Goal: Find specific page/section: Find specific page/section

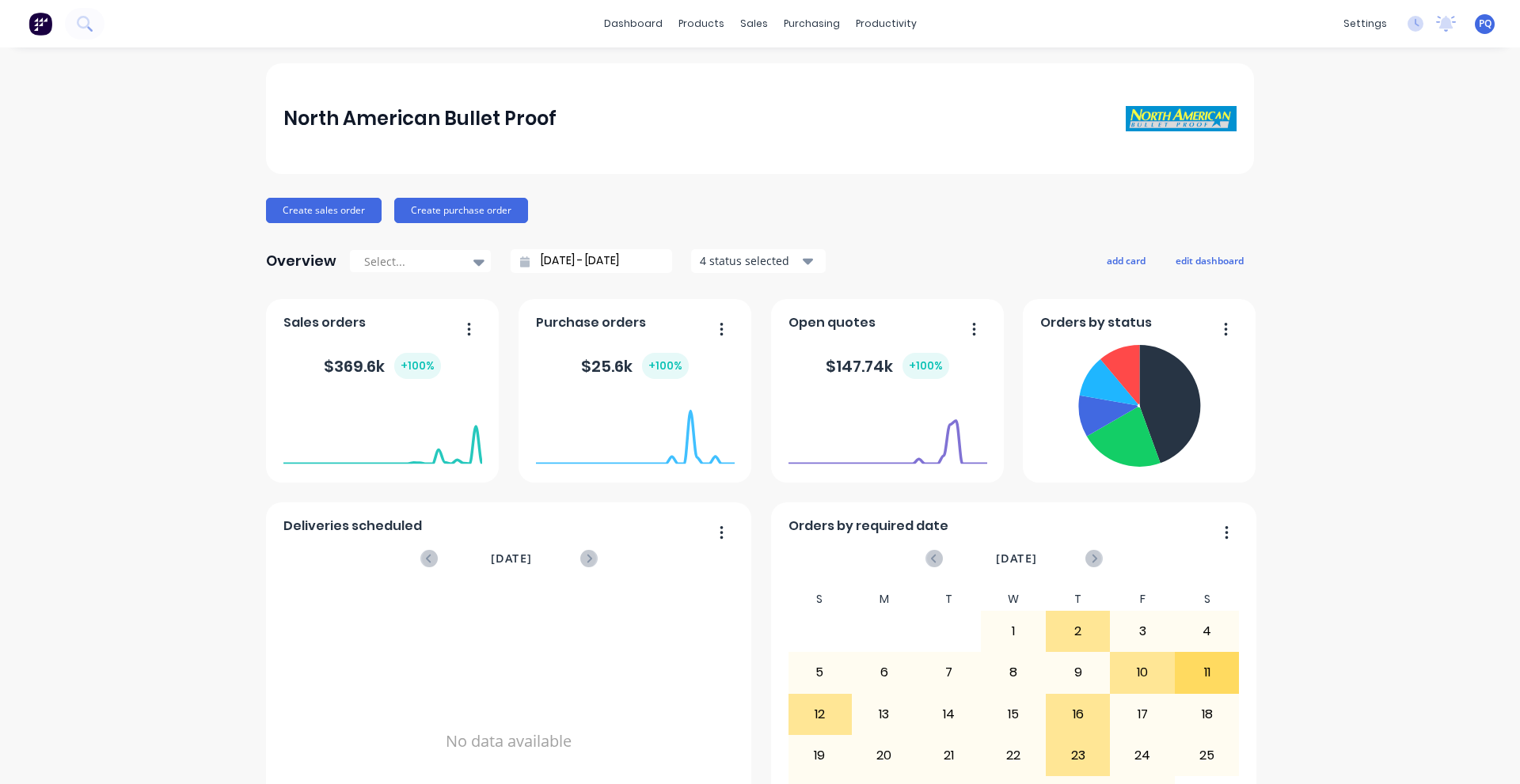
click at [1478, 23] on span "PQ" at bounding box center [1485, 24] width 13 height 14
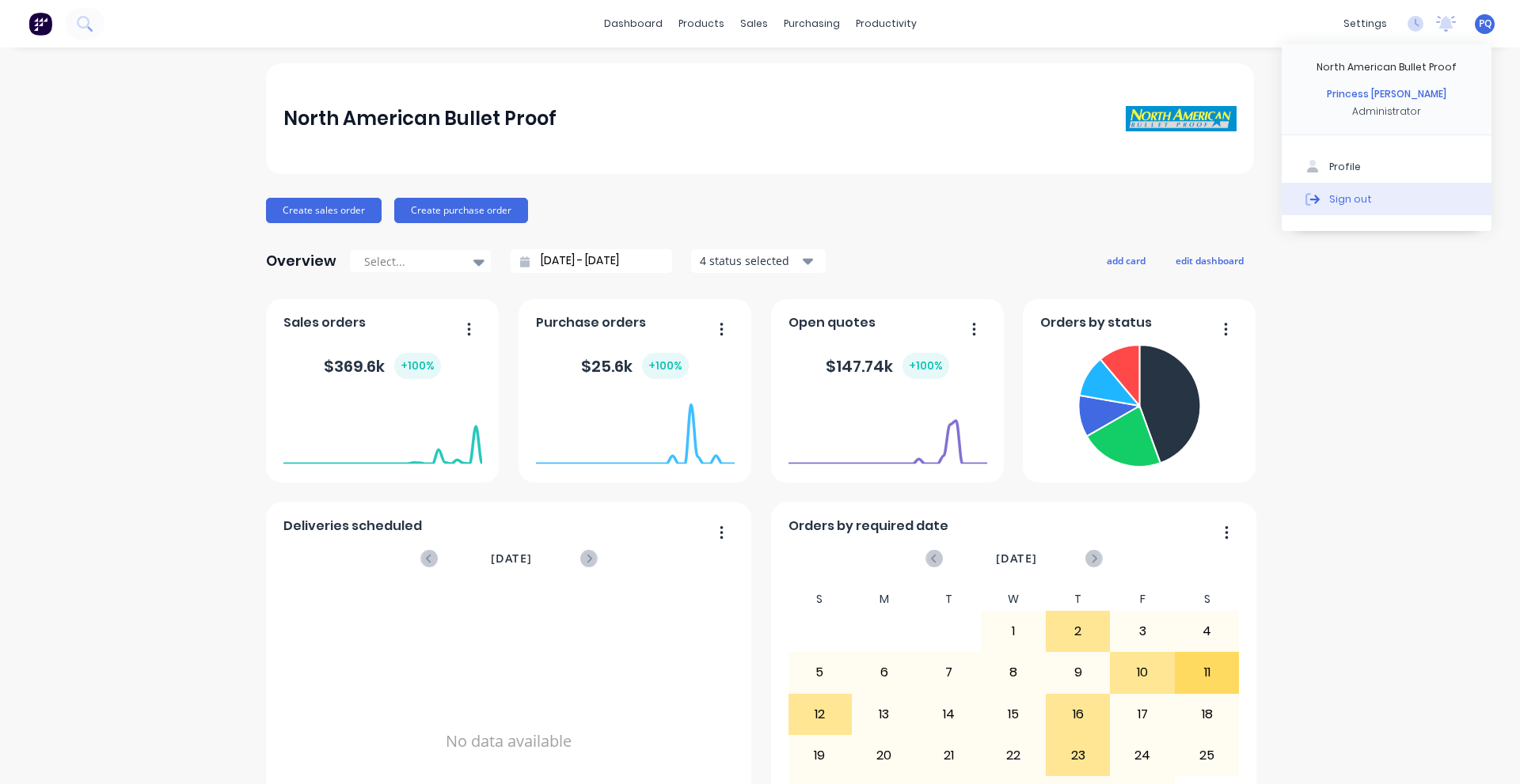
click at [1299, 210] on button "Sign out" at bounding box center [1386, 198] width 210 height 31
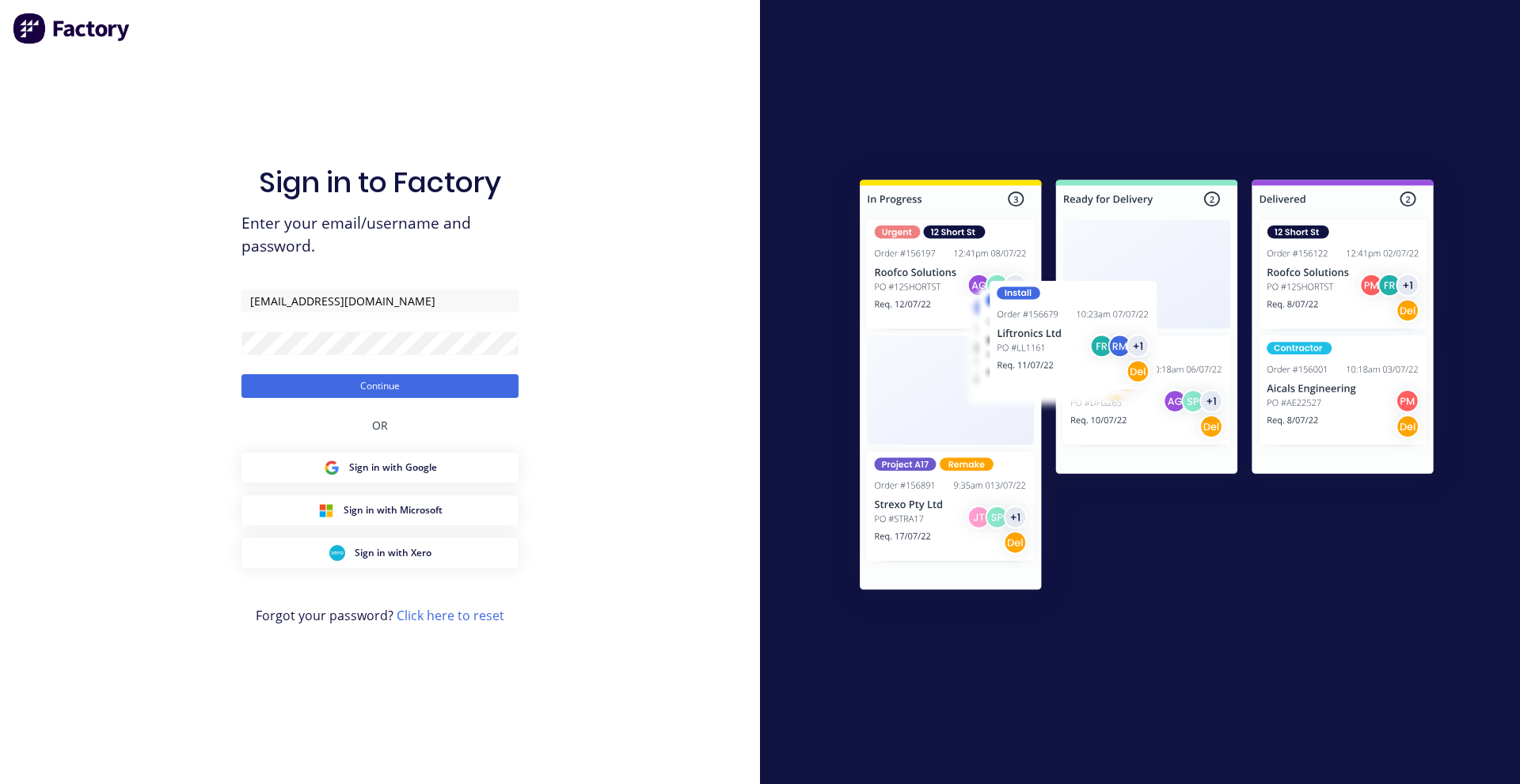
click at [279, 377] on button "Continue" at bounding box center [380, 386] width 277 height 24
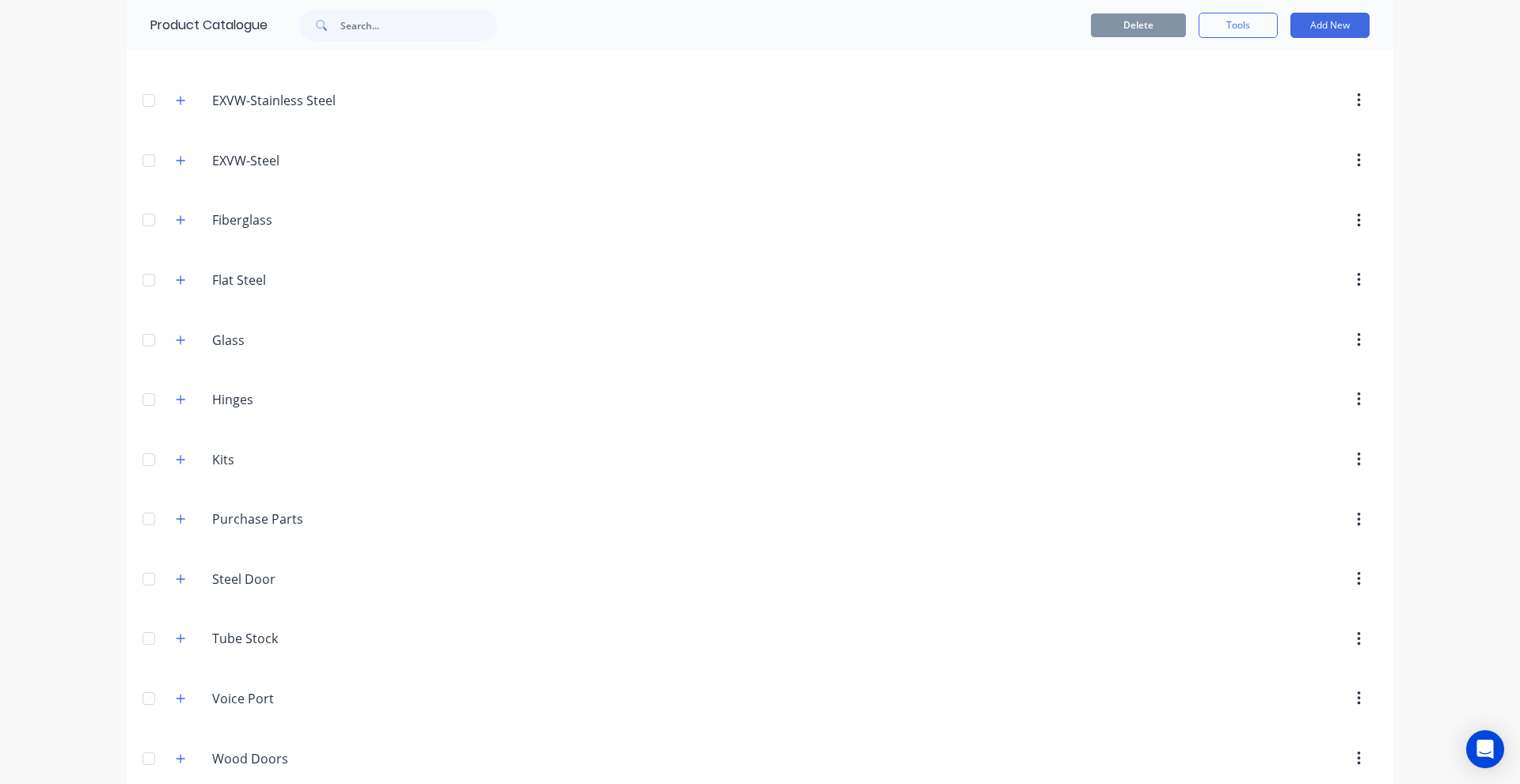
scroll to position [653, 0]
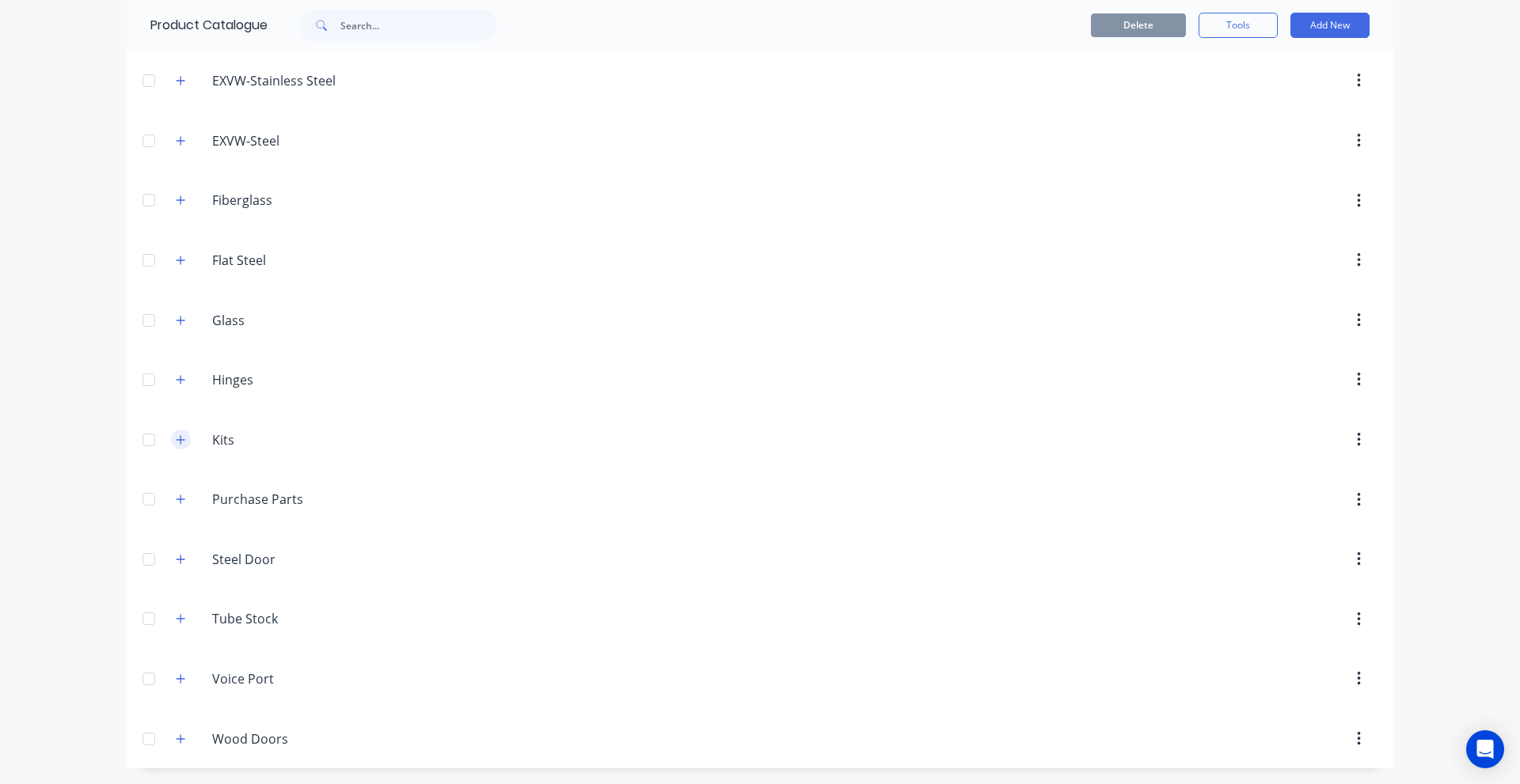
click at [171, 432] on button "button" at bounding box center [181, 439] width 20 height 20
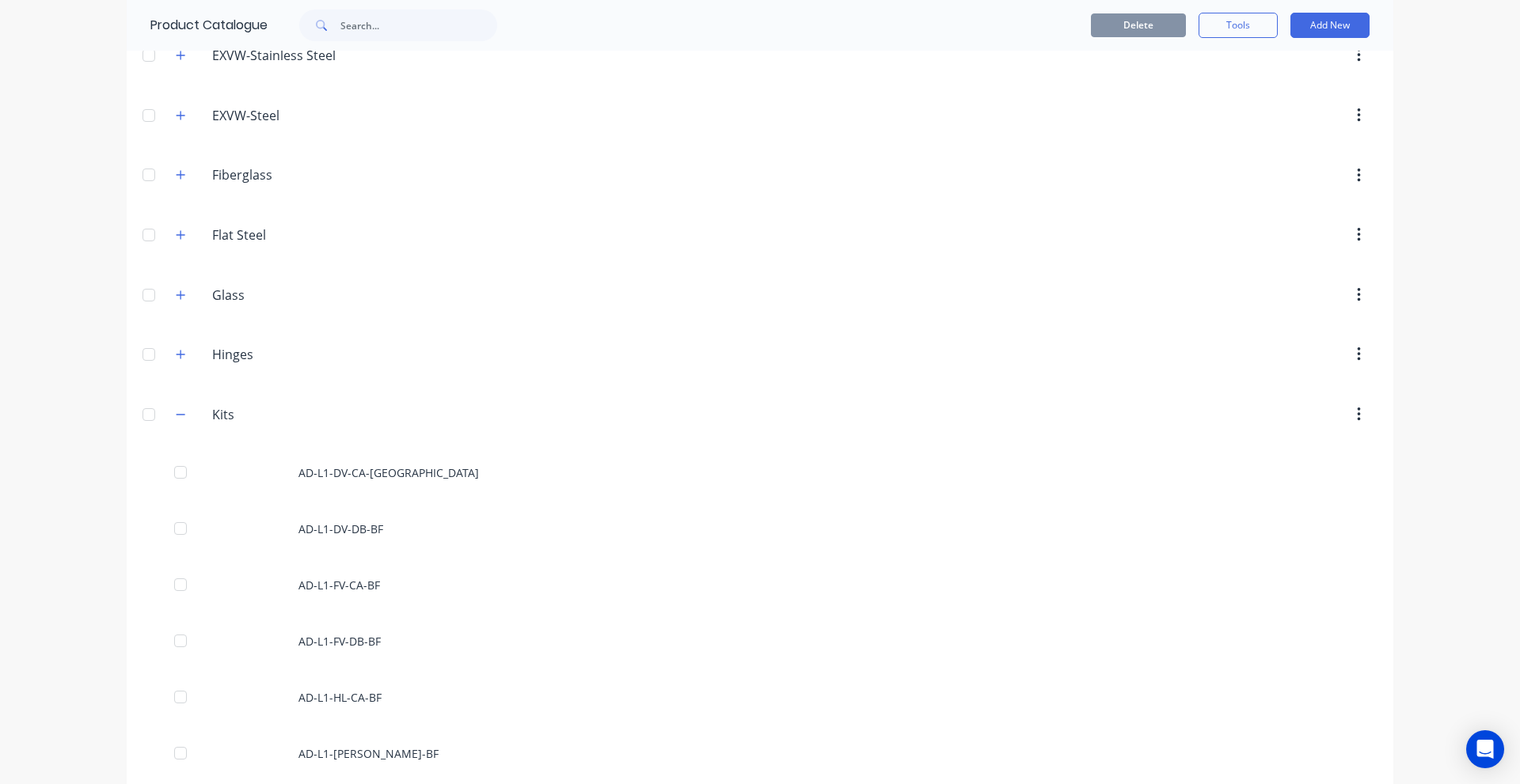
scroll to position [659, 0]
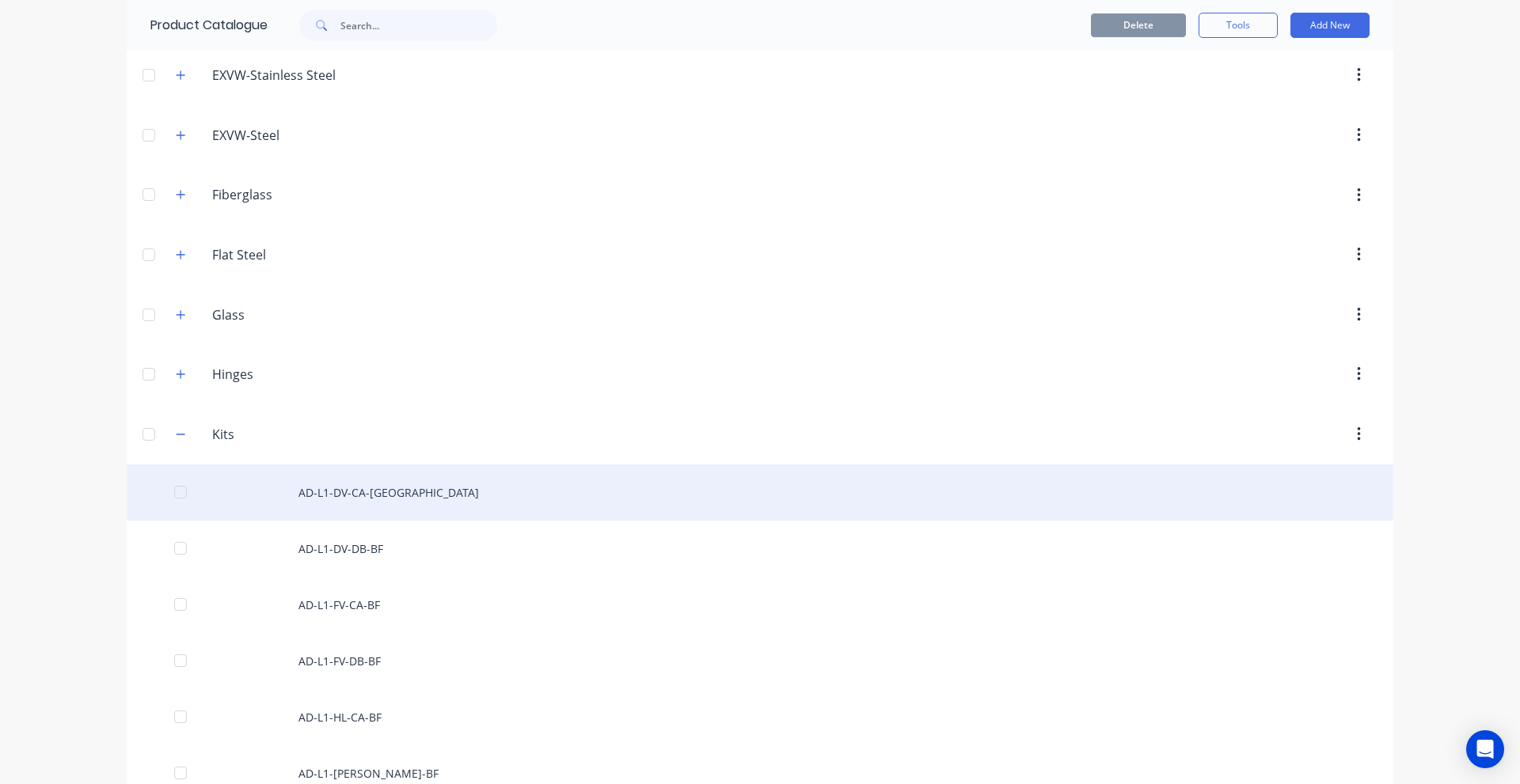
click at [362, 500] on div "AD-L1-DV-CA-[GEOGRAPHIC_DATA]" at bounding box center [760, 492] width 1266 height 56
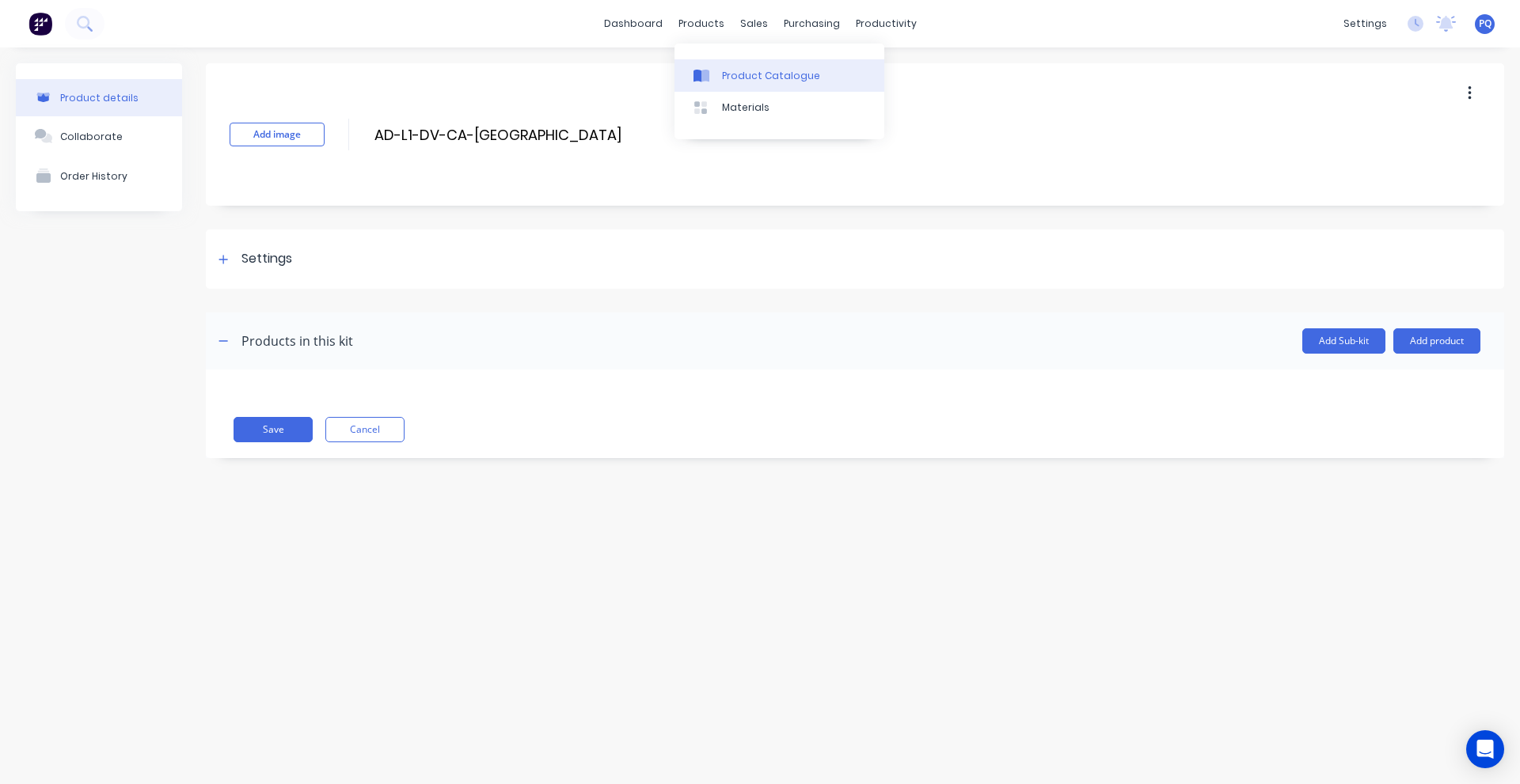
click at [723, 61] on link "Product Catalogue" at bounding box center [778, 75] width 210 height 31
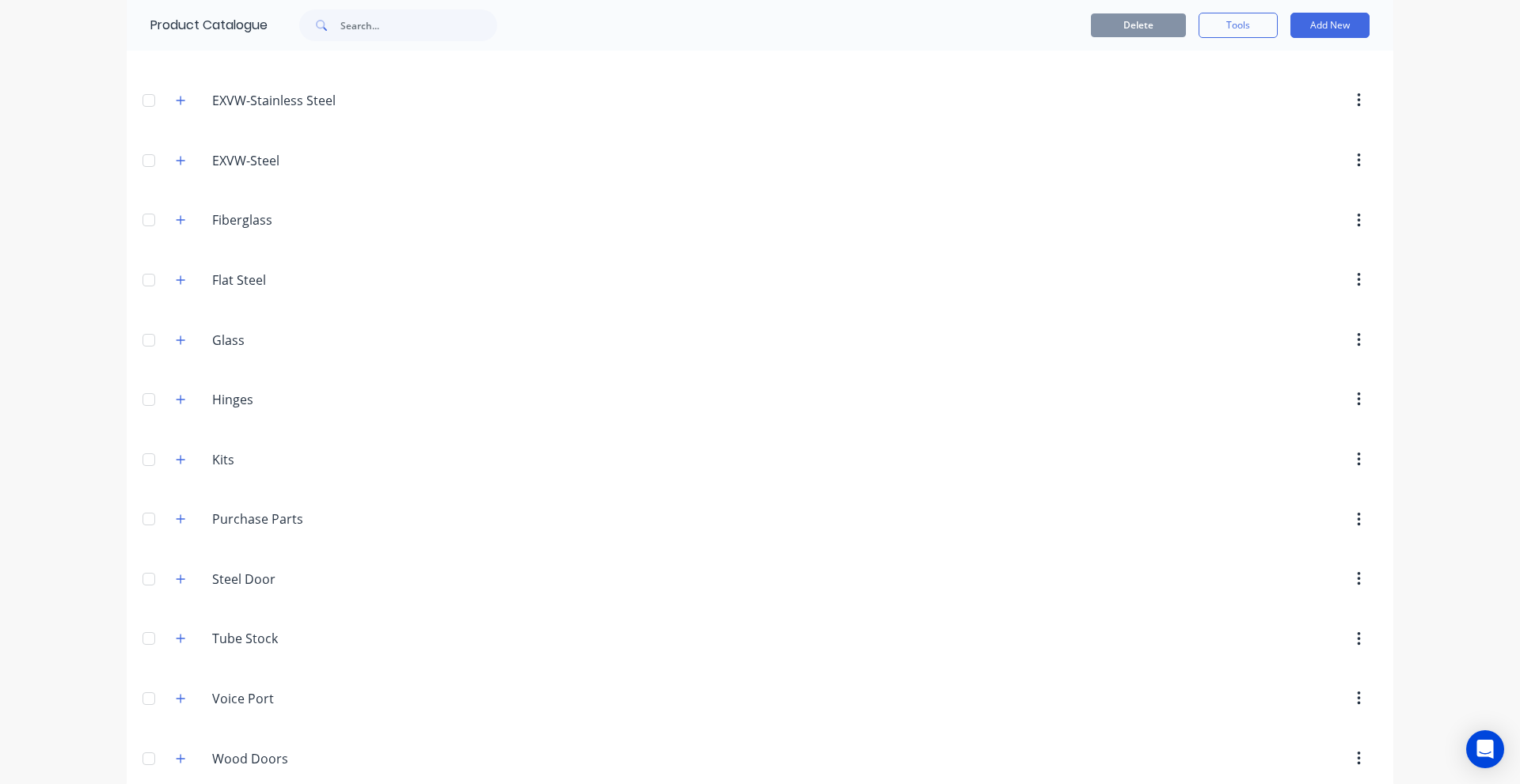
scroll to position [653, 0]
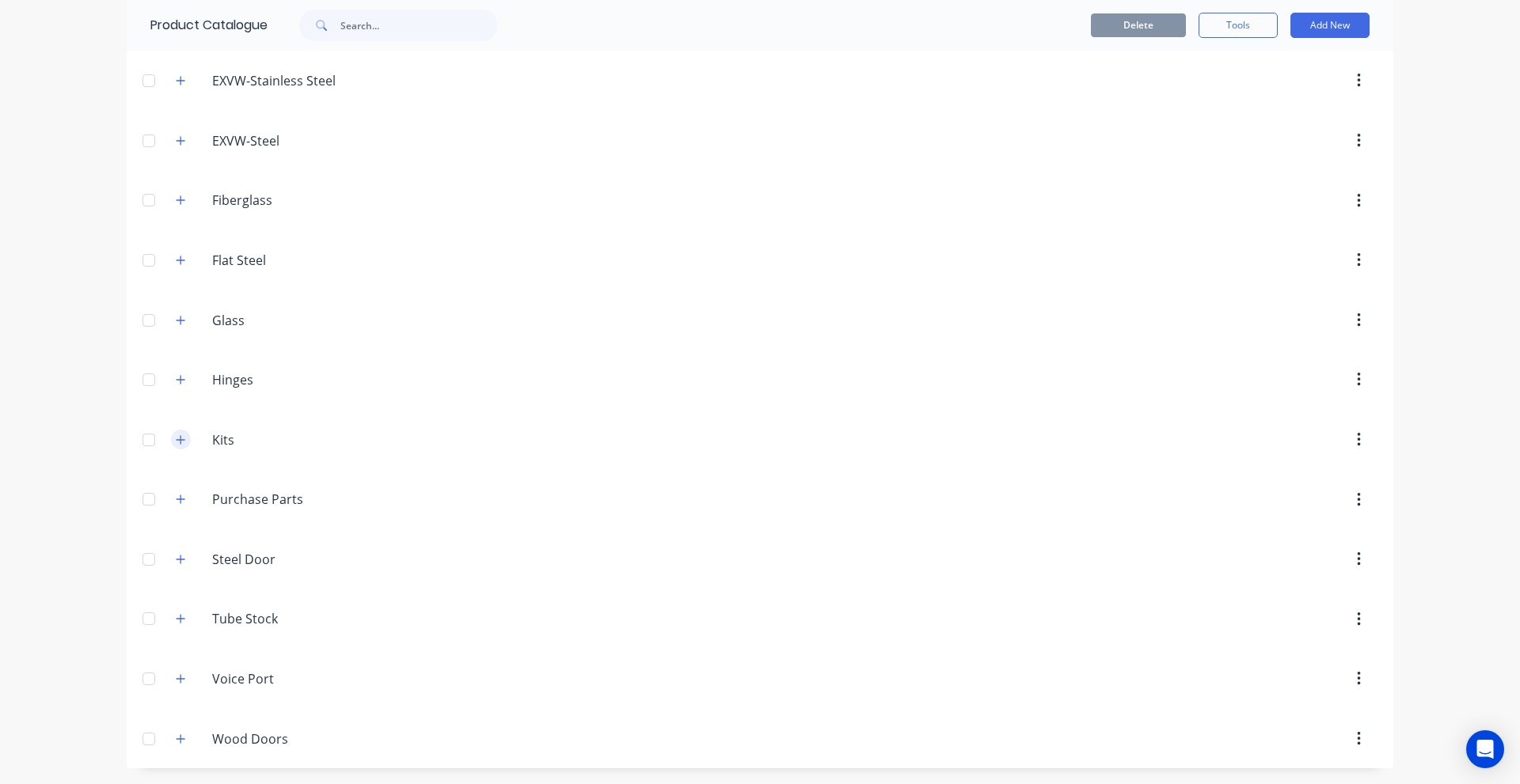
click at [176, 441] on icon "button" at bounding box center [181, 440] width 10 height 11
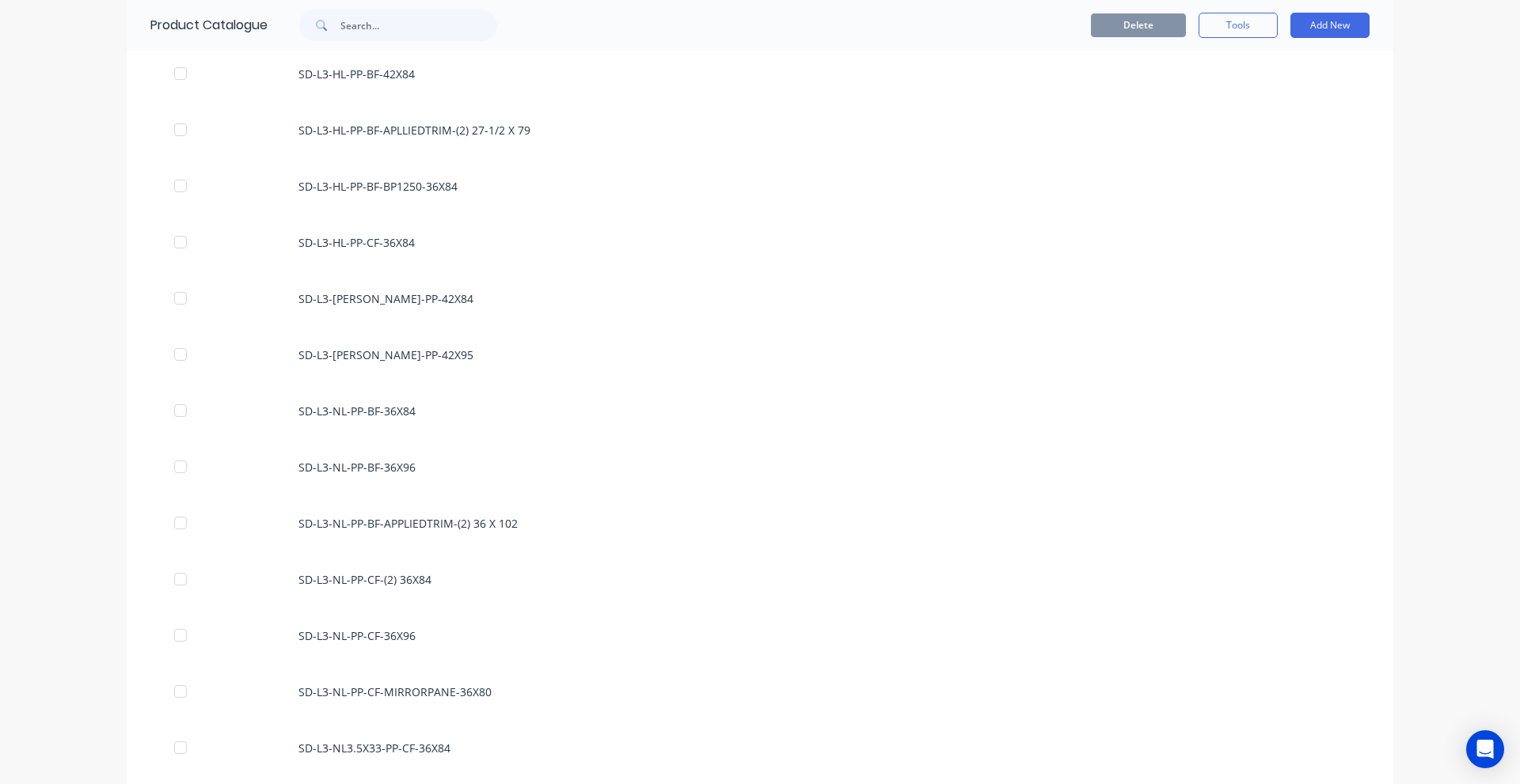
scroll to position [39803, 0]
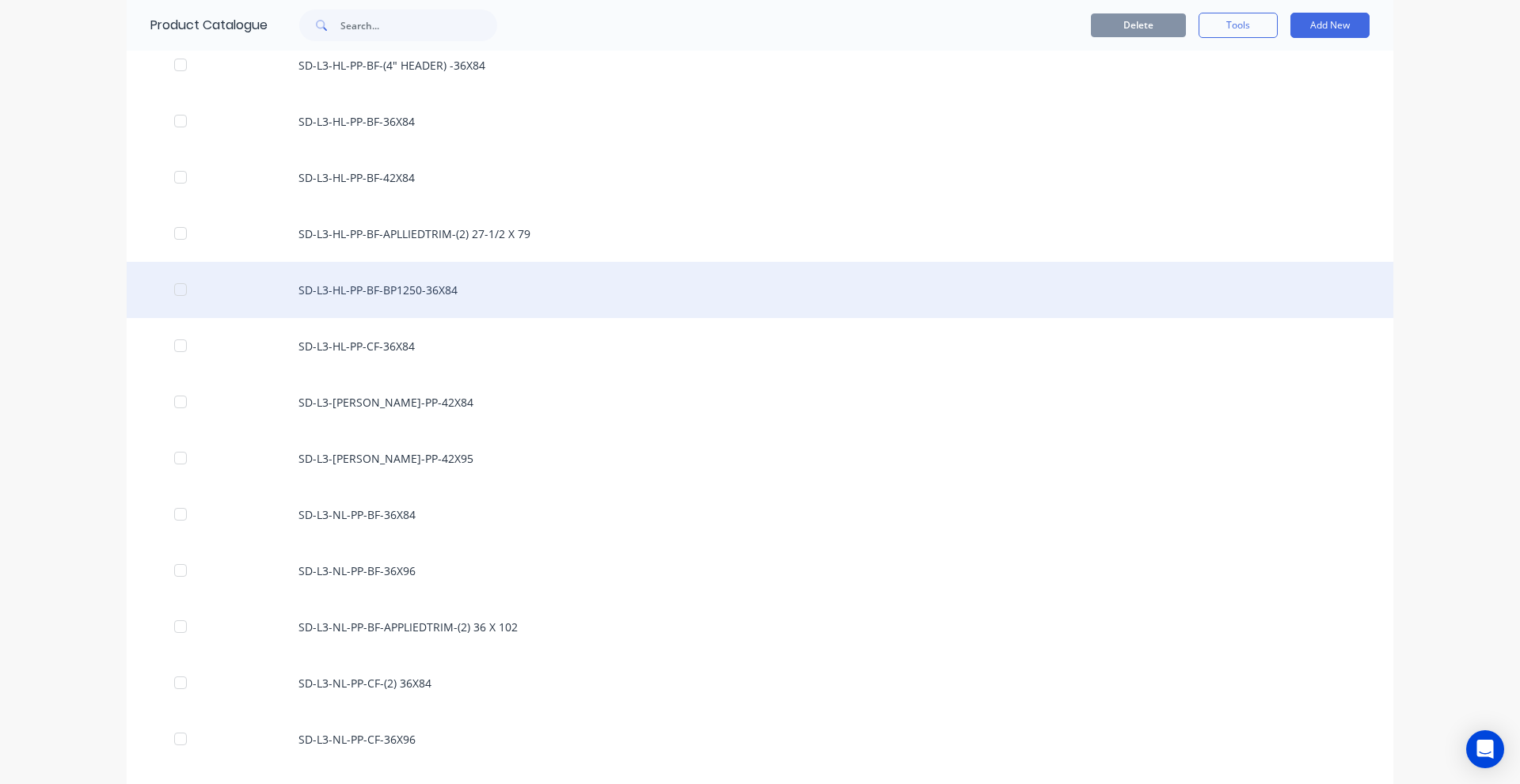
click at [419, 281] on div "SD-L3-HL-PP-BF-BP1250-36X84" at bounding box center [760, 290] width 1266 height 56
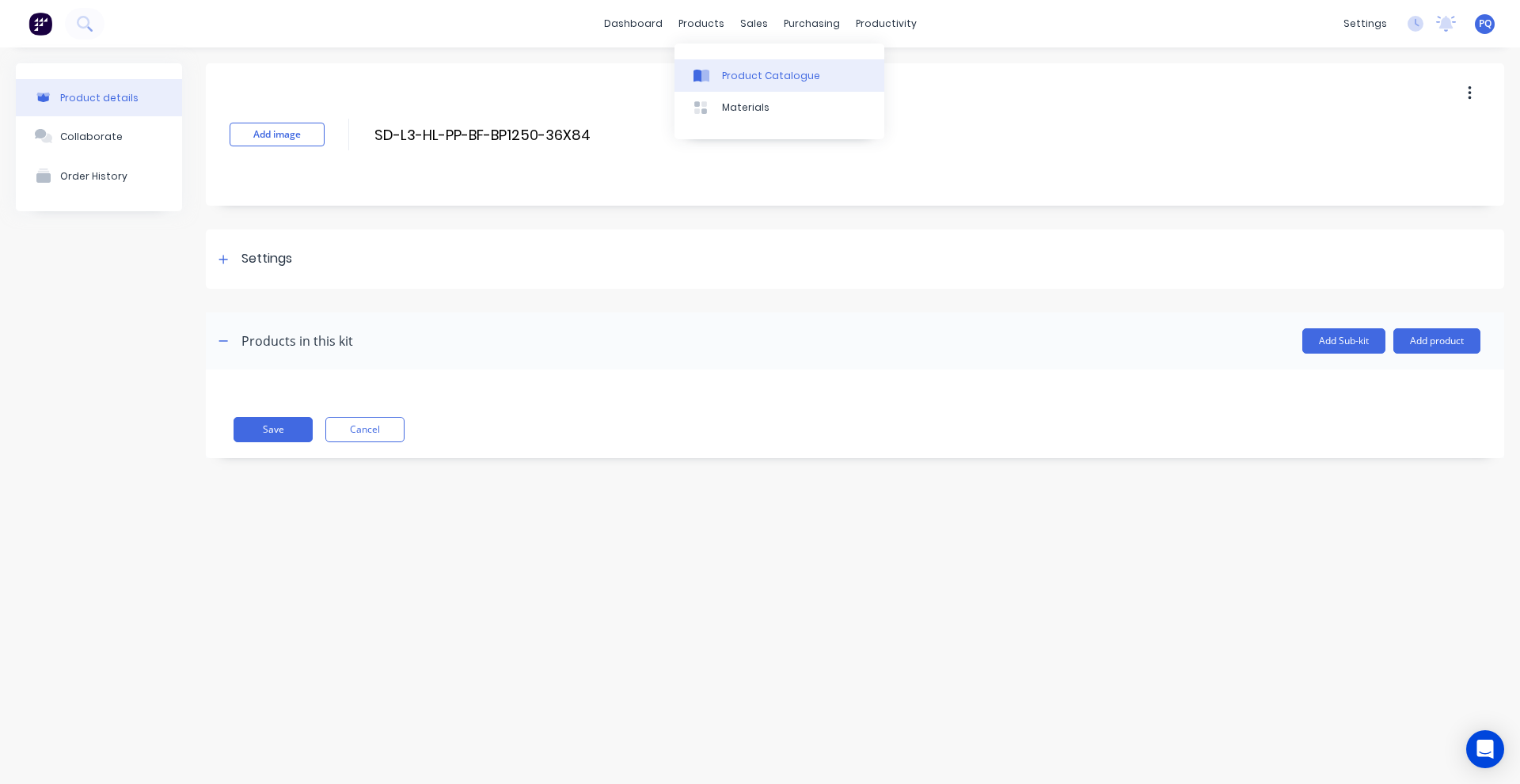
click at [705, 80] on icon at bounding box center [705, 76] width 8 height 13
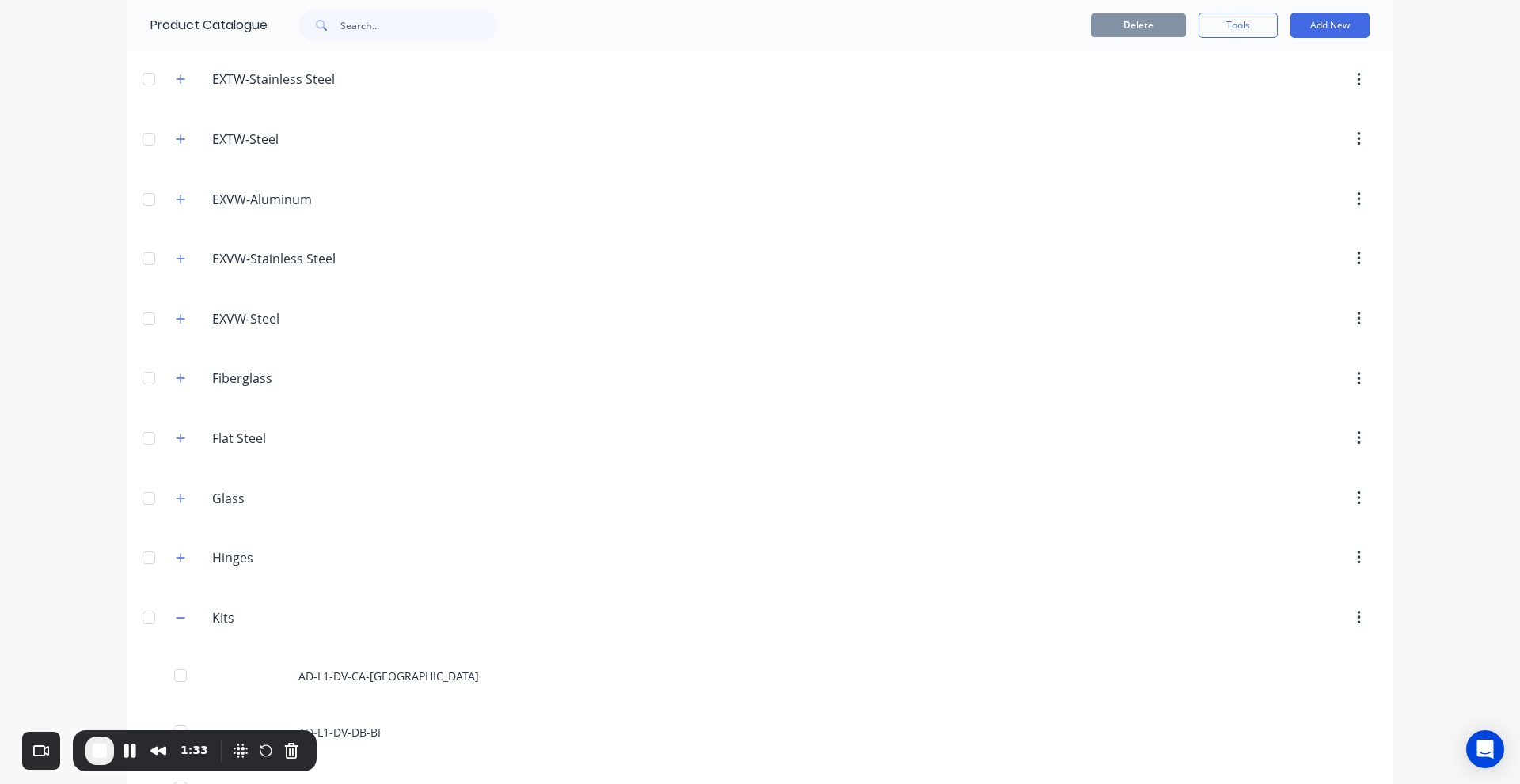
scroll to position [1029, 0]
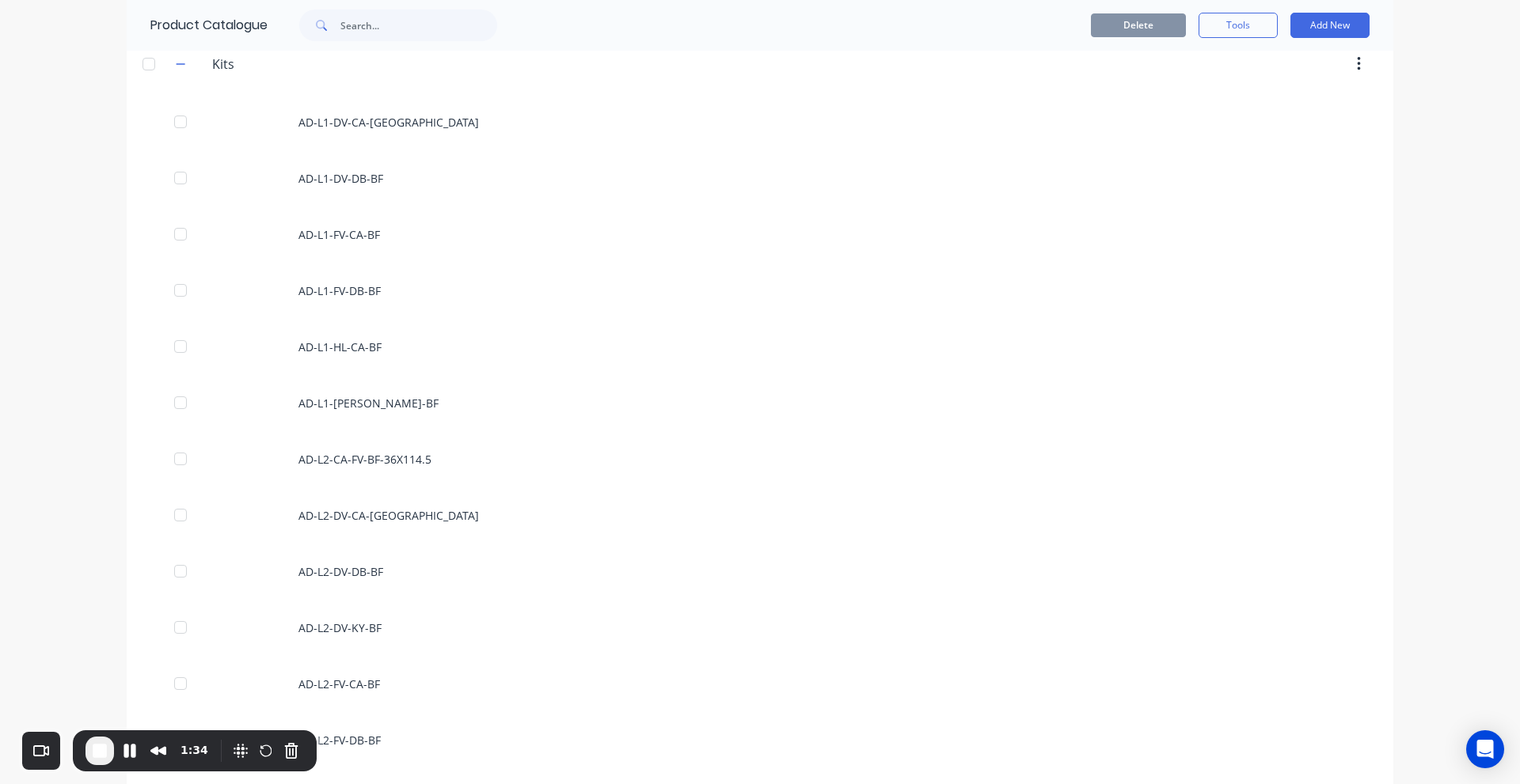
drag, startPoint x: 178, startPoint y: 68, endPoint x: 184, endPoint y: 84, distance: 17.1
click at [178, 68] on icon "button" at bounding box center [181, 64] width 10 height 11
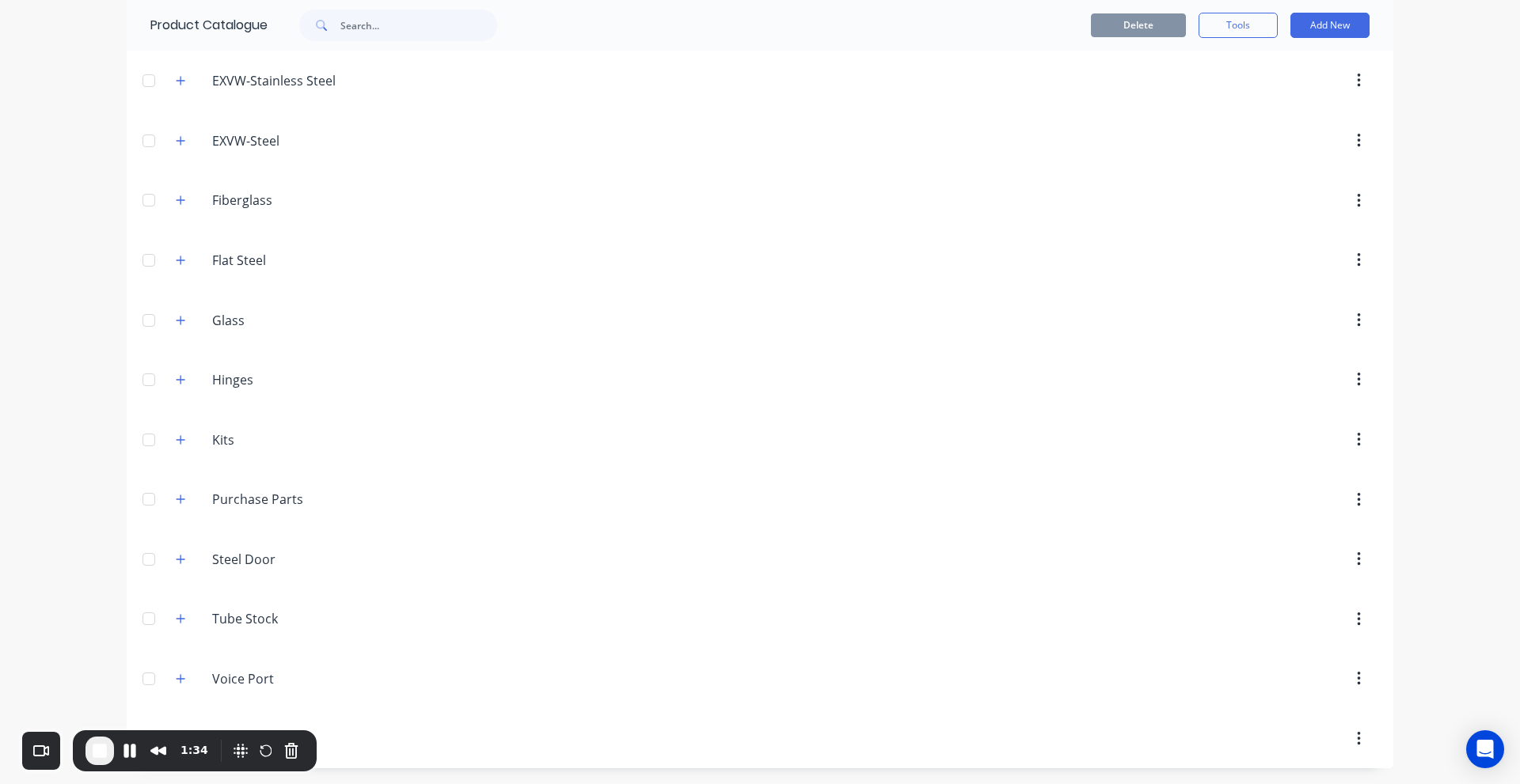
scroll to position [653, 0]
click at [171, 440] on button "button" at bounding box center [181, 439] width 20 height 20
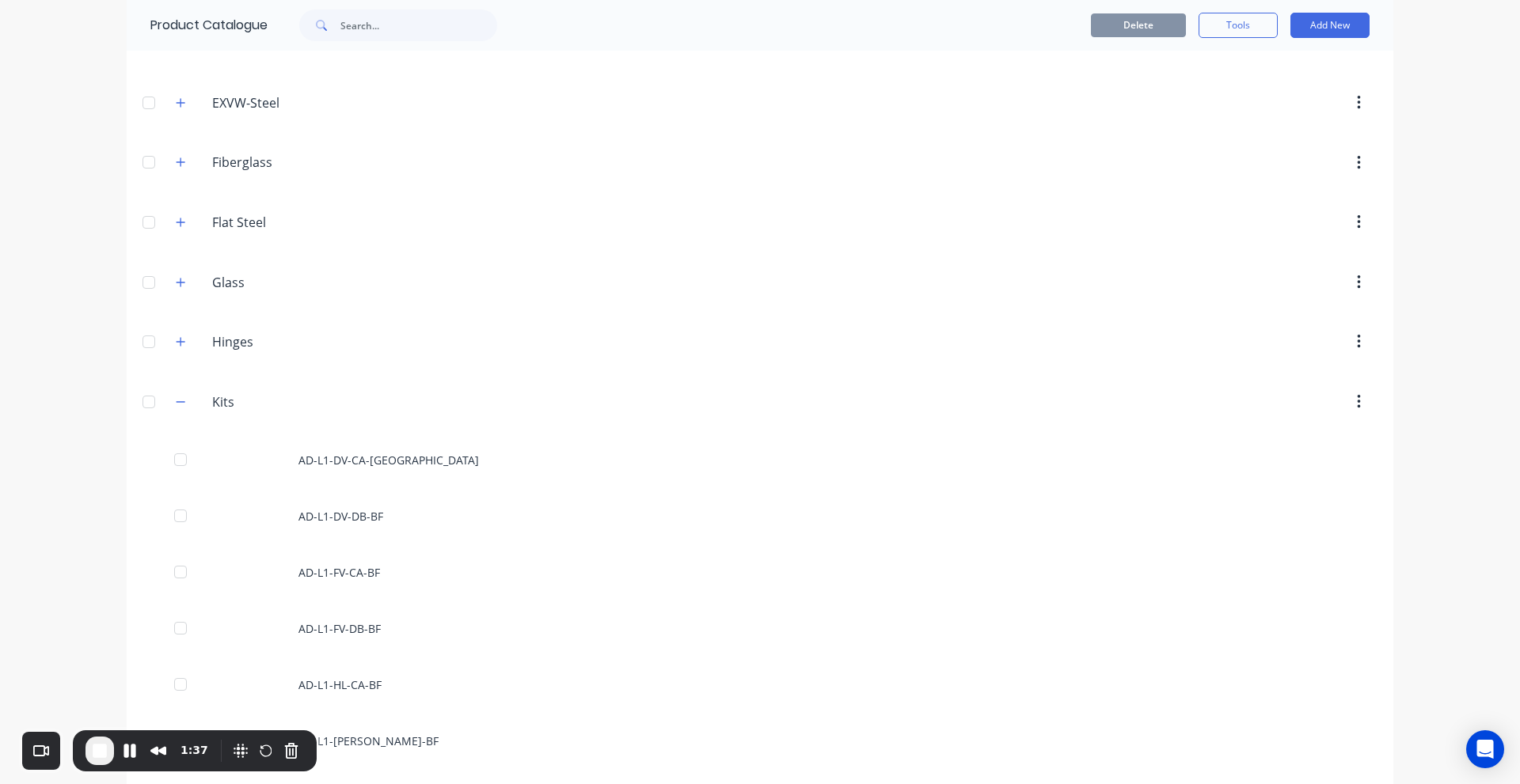
scroll to position [1029, 0]
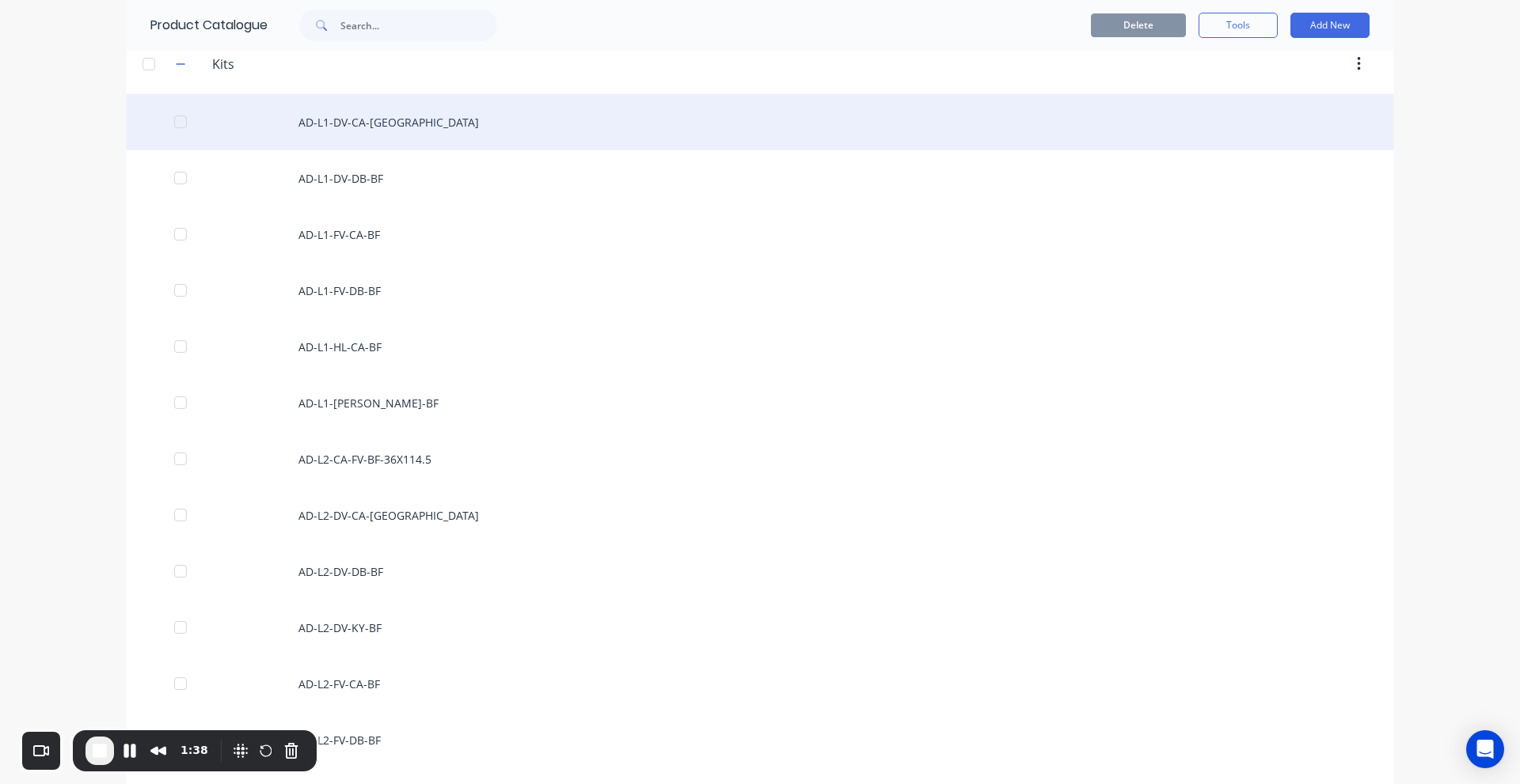
click at [333, 134] on div "AD-L1-DV-CA-[GEOGRAPHIC_DATA]" at bounding box center [760, 122] width 1266 height 56
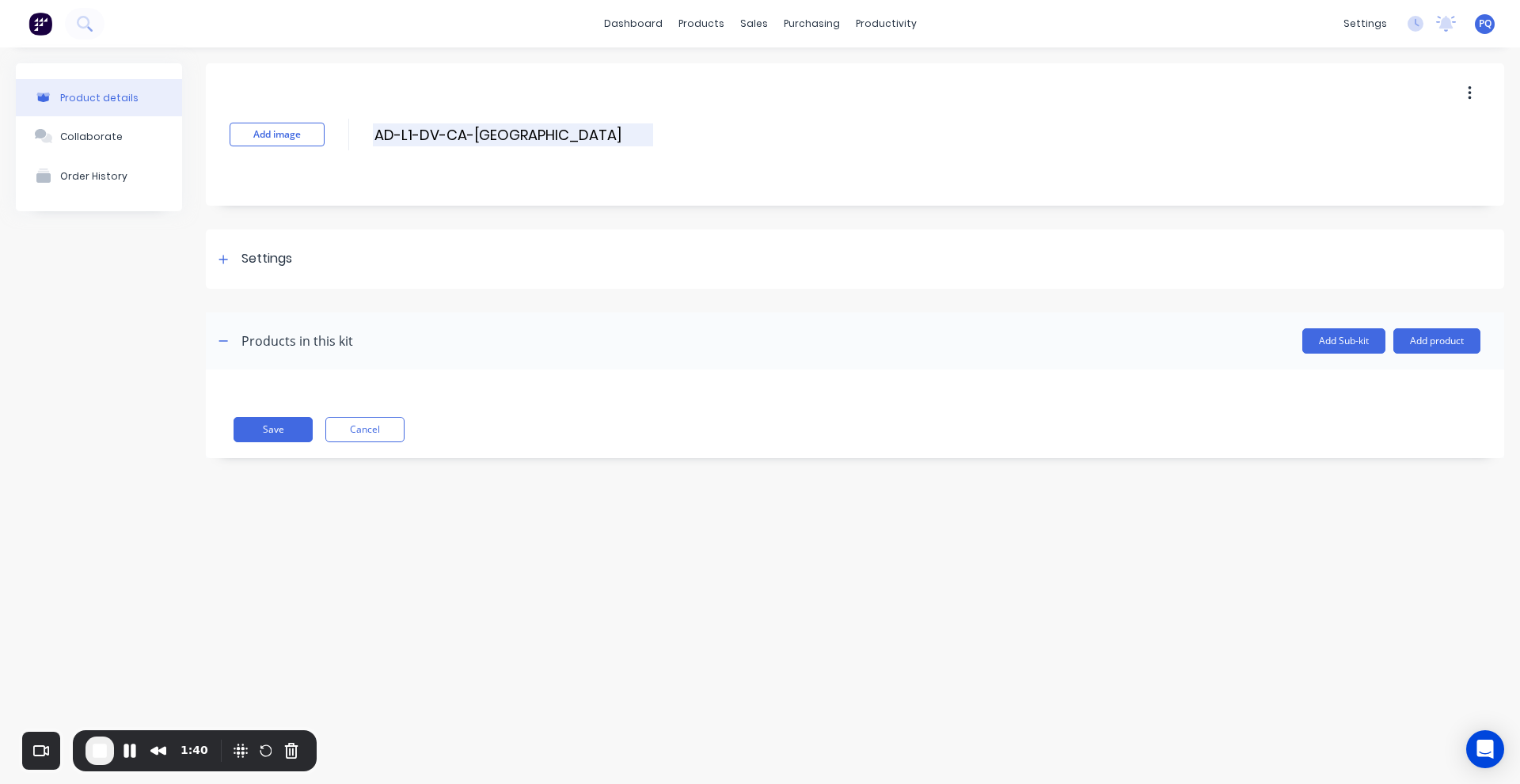
click at [415, 128] on input "AD-L1-DV-CA-[GEOGRAPHIC_DATA]" at bounding box center [513, 135] width 280 height 23
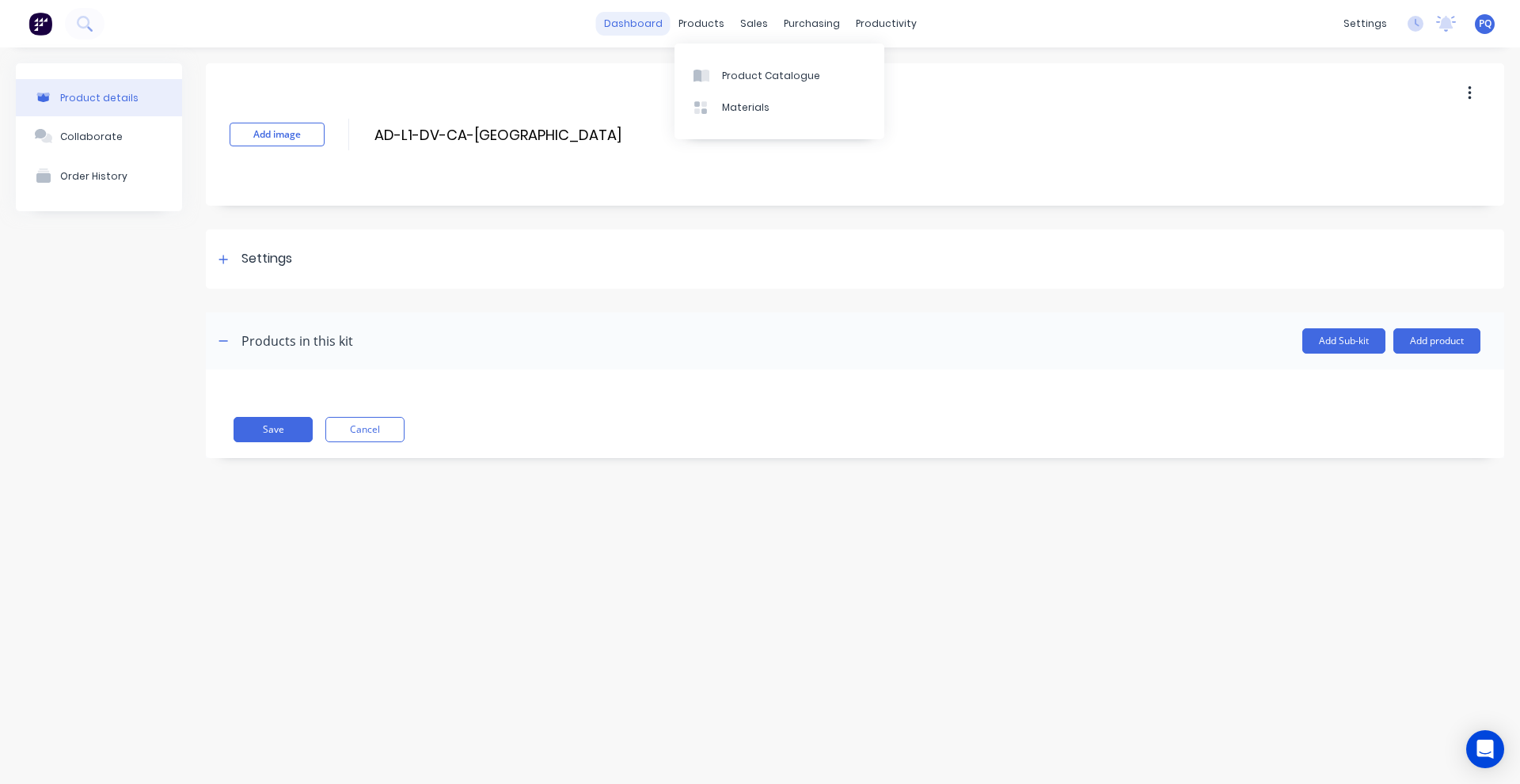
click at [639, 23] on link "dashboard" at bounding box center [633, 24] width 75 height 24
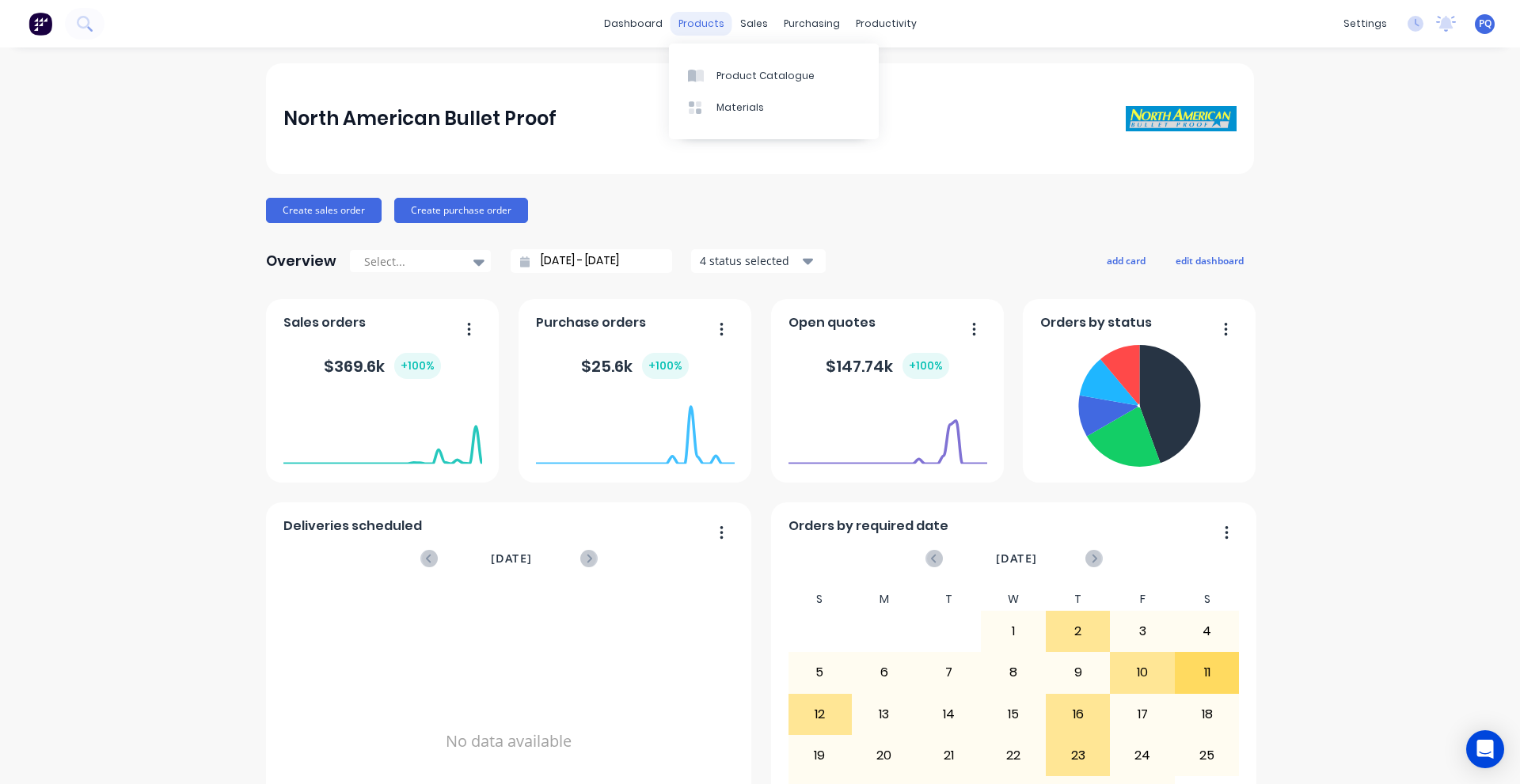
click at [700, 27] on div "products" at bounding box center [701, 24] width 62 height 24
click at [725, 71] on div "Product Catalogue" at bounding box center [766, 76] width 98 height 14
